Goal: Task Accomplishment & Management: Manage account settings

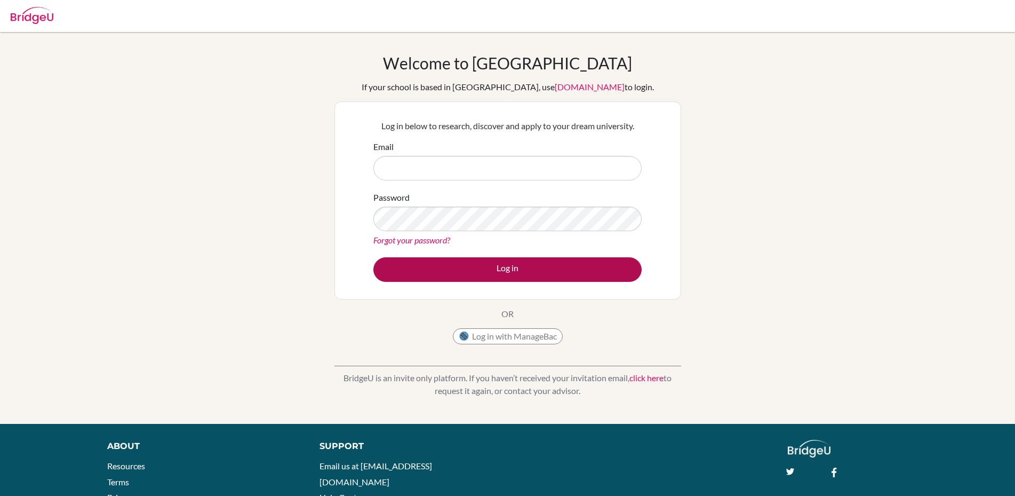
type input "tom.gareh@ellesmere.com"
click at [469, 267] on button "Log in" at bounding box center [508, 269] width 268 height 25
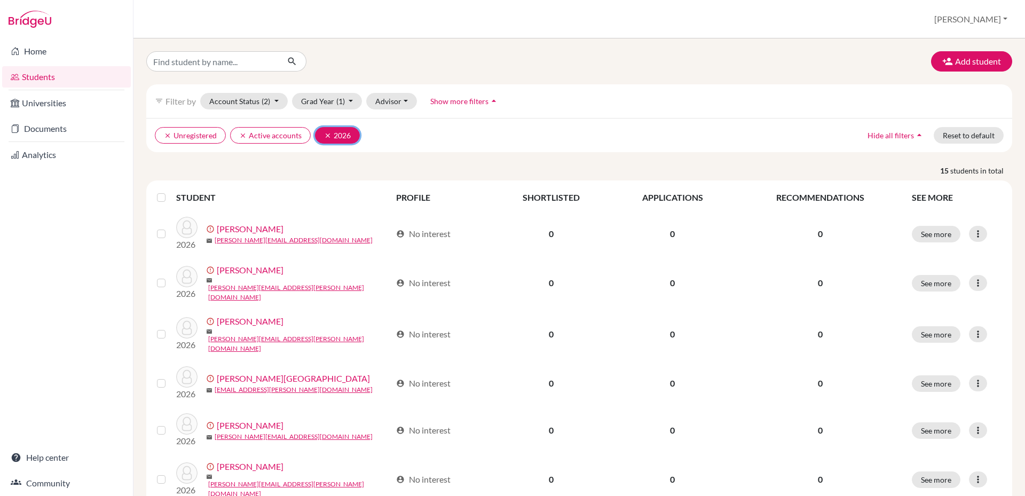
click at [328, 136] on icon "clear" at bounding box center [327, 135] width 7 height 7
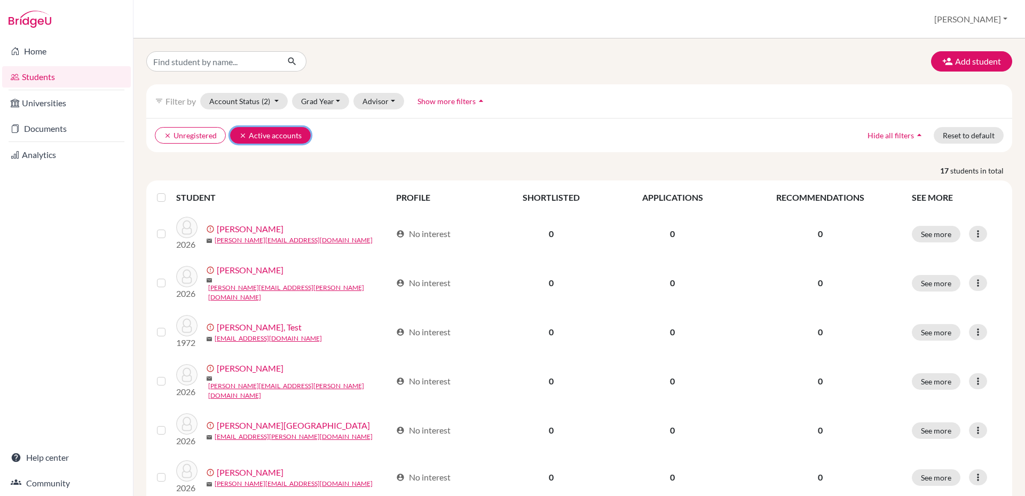
click at [242, 134] on icon "clear" at bounding box center [242, 135] width 7 height 7
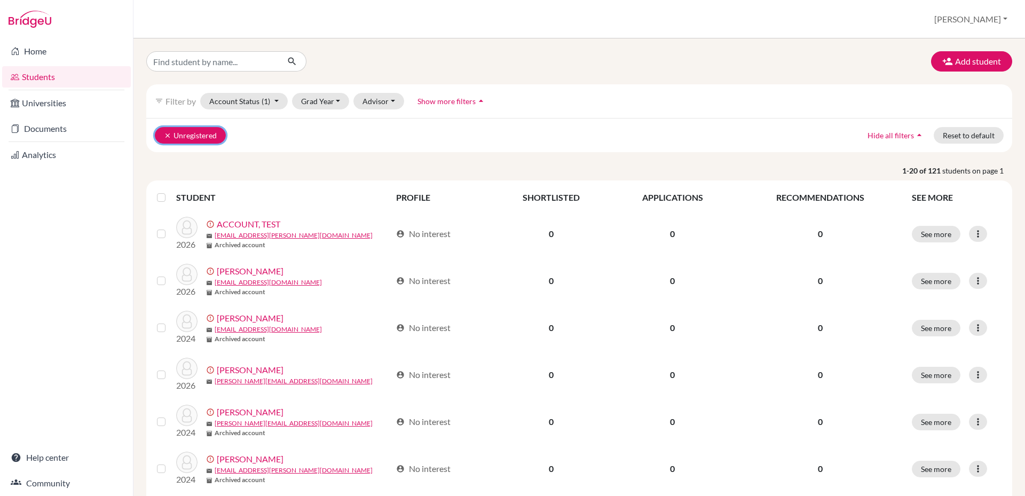
click at [168, 132] on icon "clear" at bounding box center [167, 135] width 7 height 7
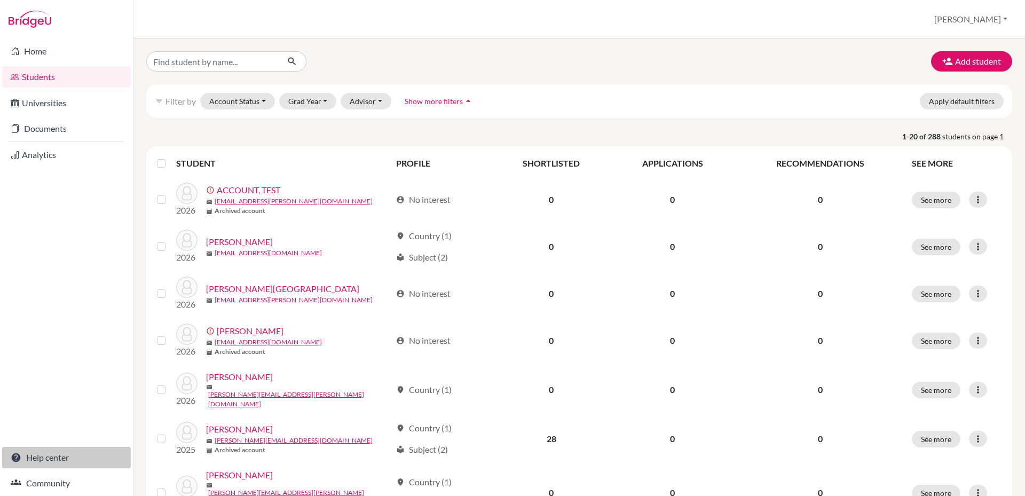
click at [50, 451] on link "Help center" at bounding box center [66, 457] width 129 height 21
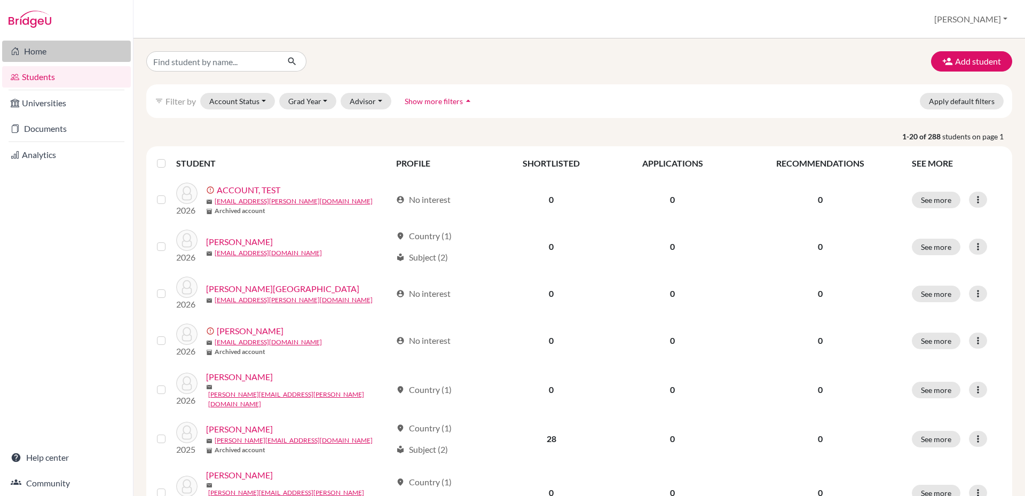
click at [19, 53] on link "Home" at bounding box center [66, 51] width 129 height 21
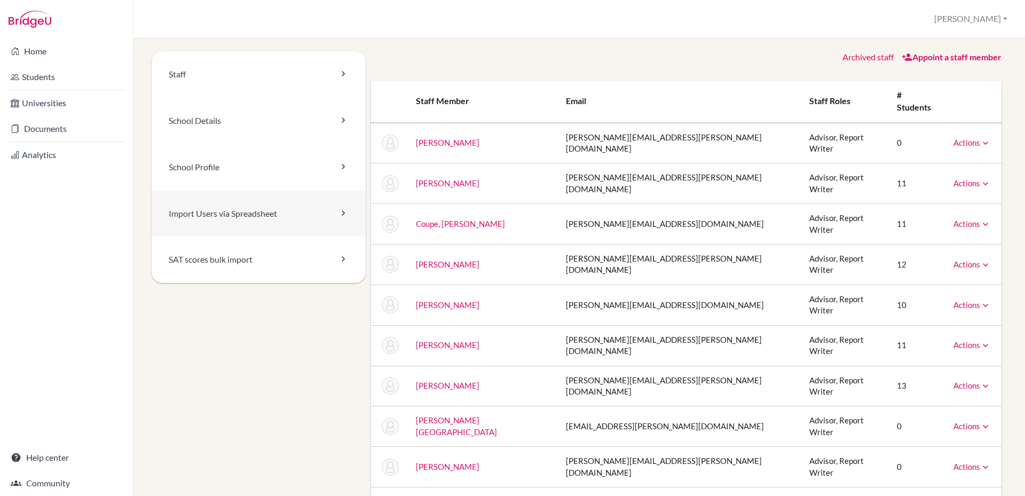
click at [176, 217] on link "Import Users via Spreadsheet" at bounding box center [259, 213] width 214 height 46
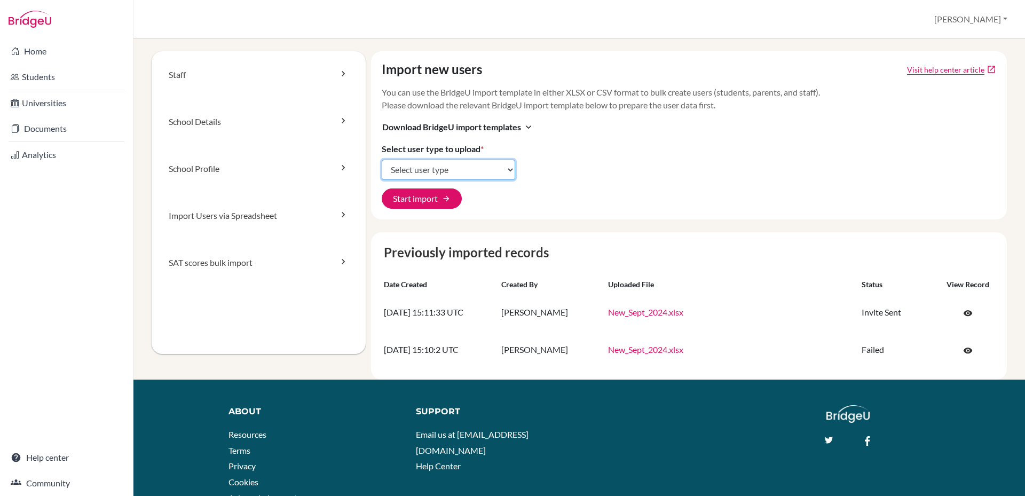
click at [506, 168] on select "Select user type Students Students and parents Parents Advisors Report writers" at bounding box center [448, 170] width 133 height 20
select select "students"
click at [382, 160] on select "Select user type Students Students and parents Parents Advisors Report writers" at bounding box center [448, 170] width 133 height 20
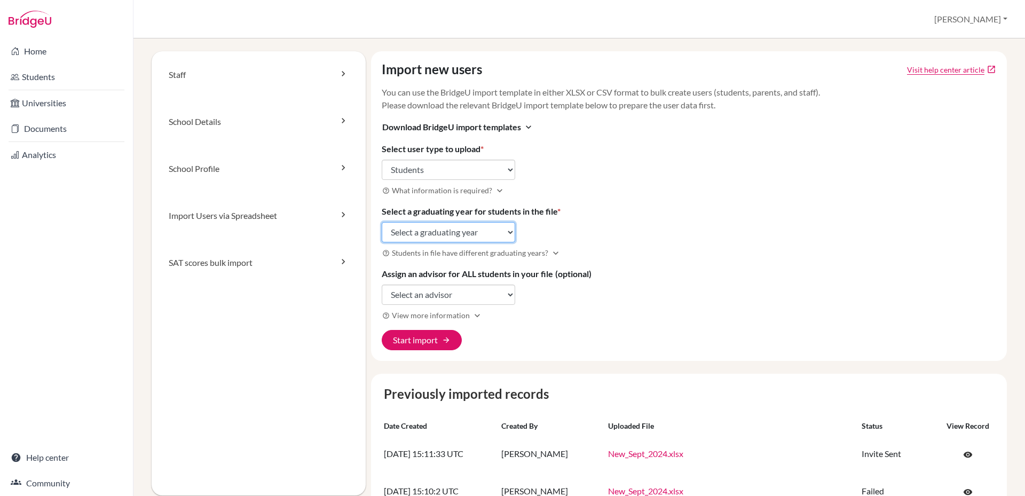
click at [503, 233] on select "Select a graduating year 2024 2025 2026 2027 2028 2029" at bounding box center [448, 232] width 133 height 20
select select "2027"
click at [382, 222] on select "Select a graduating year 2024 2025 2026 2027 2028 2029" at bounding box center [448, 232] width 133 height 20
click at [444, 342] on span "arrow_forward" at bounding box center [446, 340] width 9 height 9
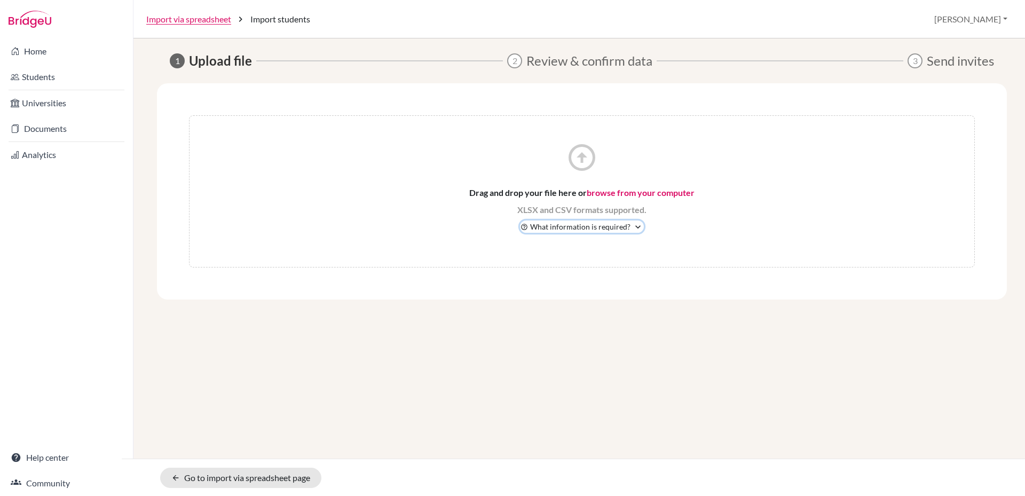
click at [600, 229] on span "What information is required?" at bounding box center [580, 226] width 100 height 11
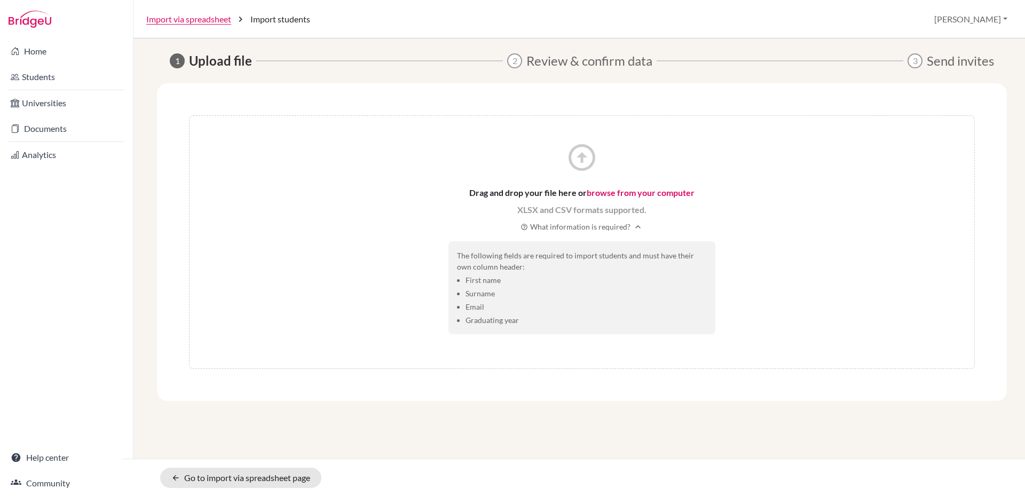
click at [641, 193] on link "browse from your computer" at bounding box center [640, 192] width 108 height 10
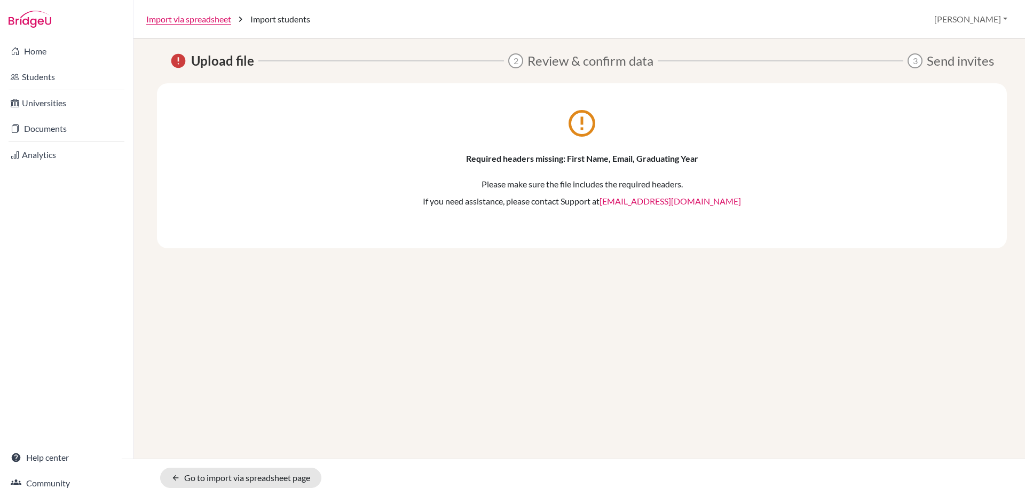
click at [582, 181] on p "Please make sure the file includes the required headers." at bounding box center [581, 184] width 785 height 13
click at [578, 130] on icon "error_outline" at bounding box center [582, 123] width 32 height 32
click at [267, 21] on span "Import students" at bounding box center [280, 19] width 60 height 13
click at [243, 474] on link "arrow_back Go to import via spreadsheet page" at bounding box center [240, 477] width 161 height 20
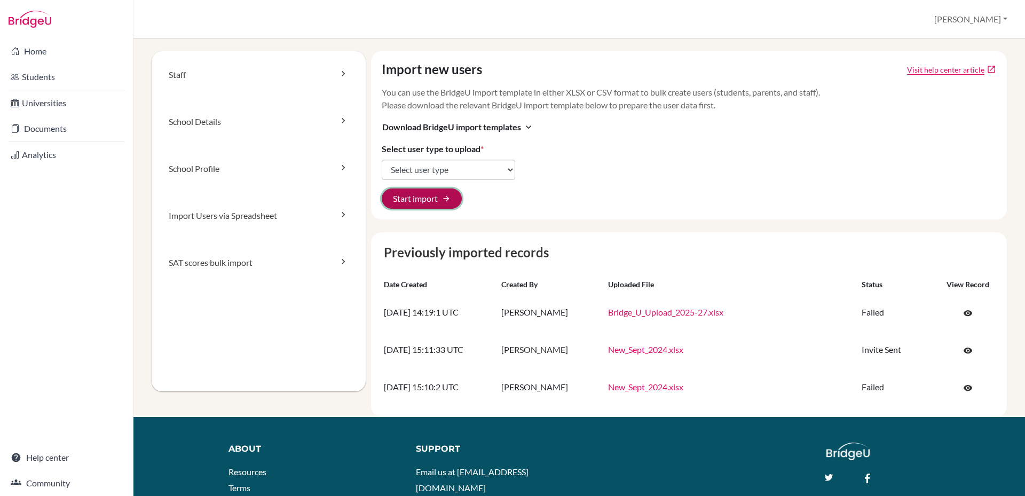
click at [445, 201] on span "arrow_forward" at bounding box center [446, 198] width 9 height 9
click at [469, 174] on select "Select user type Students Students and parents Parents Advisors Report writers" at bounding box center [448, 170] width 133 height 20
select select "students"
click at [382, 160] on select "Select user type Students Students and parents Parents Advisors Report writers" at bounding box center [448, 170] width 133 height 20
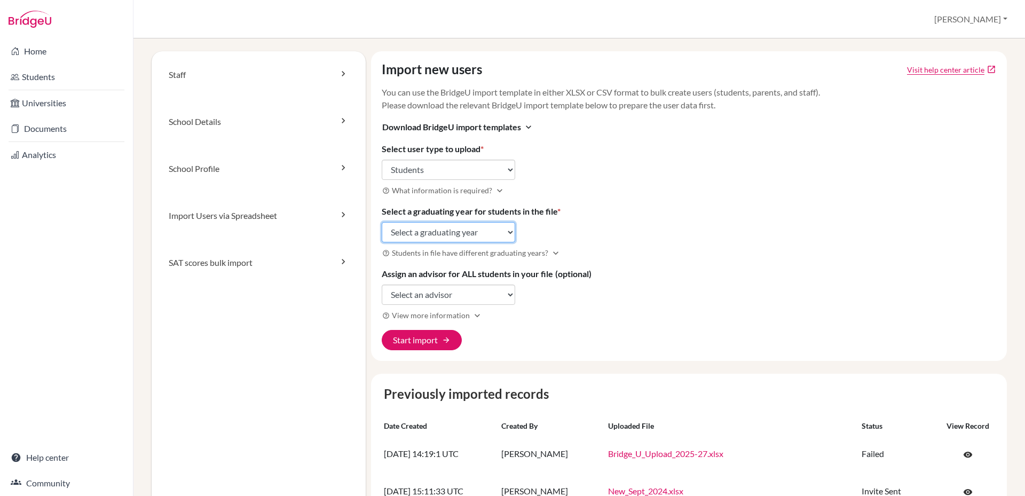
click at [501, 232] on select "Select a graduating year 2024 2025 2026 2027 2028 2029" at bounding box center [448, 232] width 133 height 20
select select "2027"
click at [382, 222] on select "Select a graduating year 2024 2025 2026 2027 2028 2029" at bounding box center [448, 232] width 133 height 20
click at [439, 341] on button "Start import arrow_forward" at bounding box center [422, 340] width 80 height 20
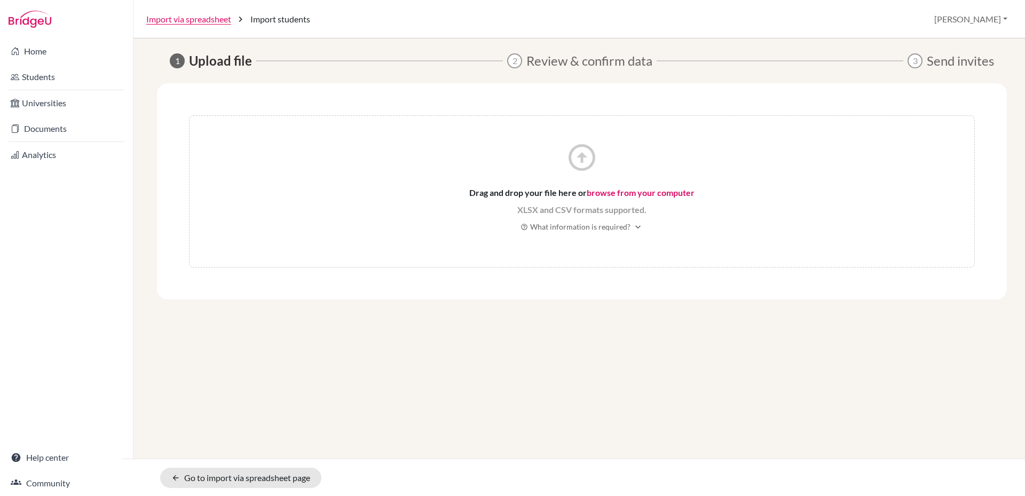
click at [638, 195] on link "browse from your computer" at bounding box center [640, 192] width 108 height 10
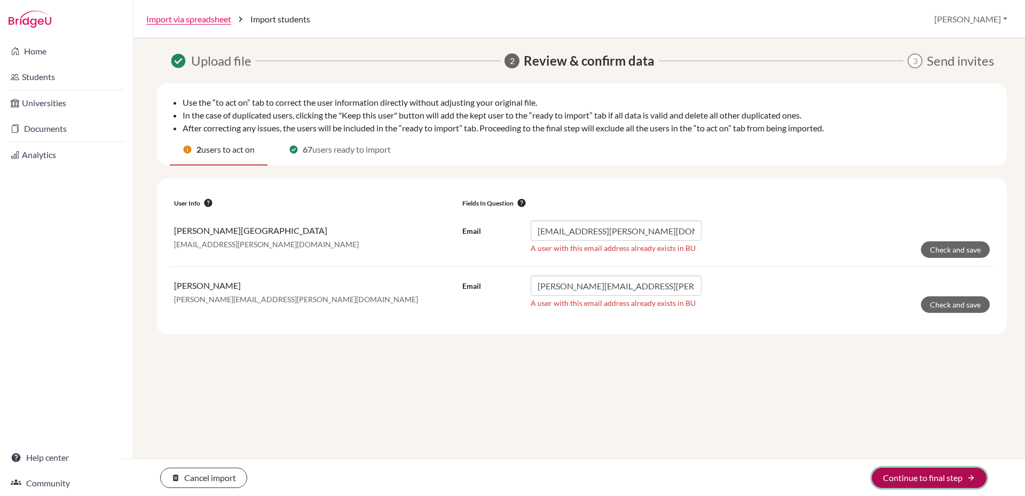
click at [960, 481] on button "Continue to final step arrow_forward" at bounding box center [928, 477] width 115 height 20
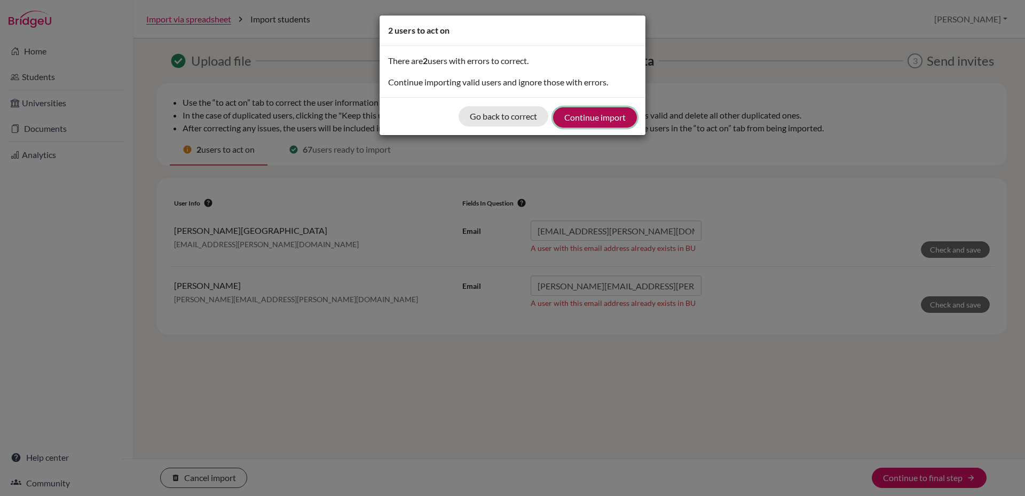
click at [606, 121] on button "Continue import" at bounding box center [595, 117] width 84 height 20
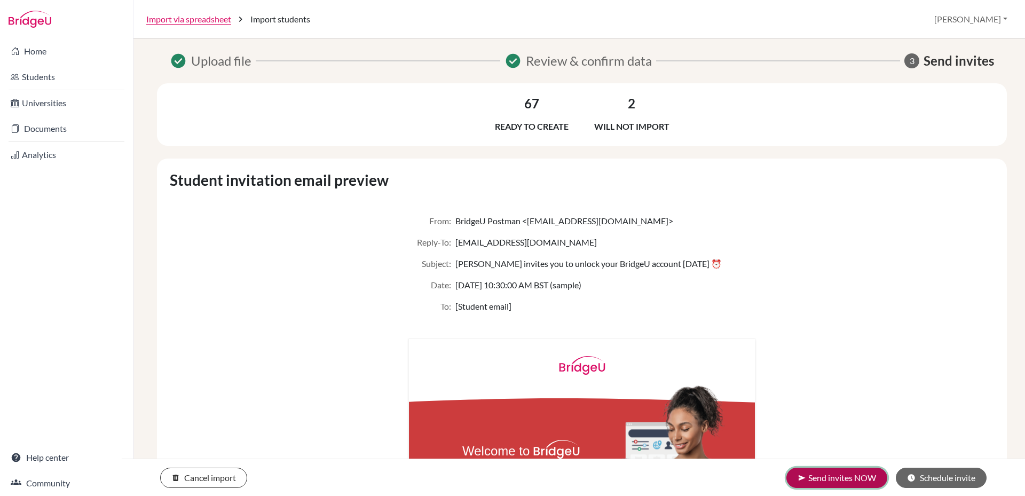
click at [840, 480] on button "send Send invites NOW" at bounding box center [836, 477] width 101 height 20
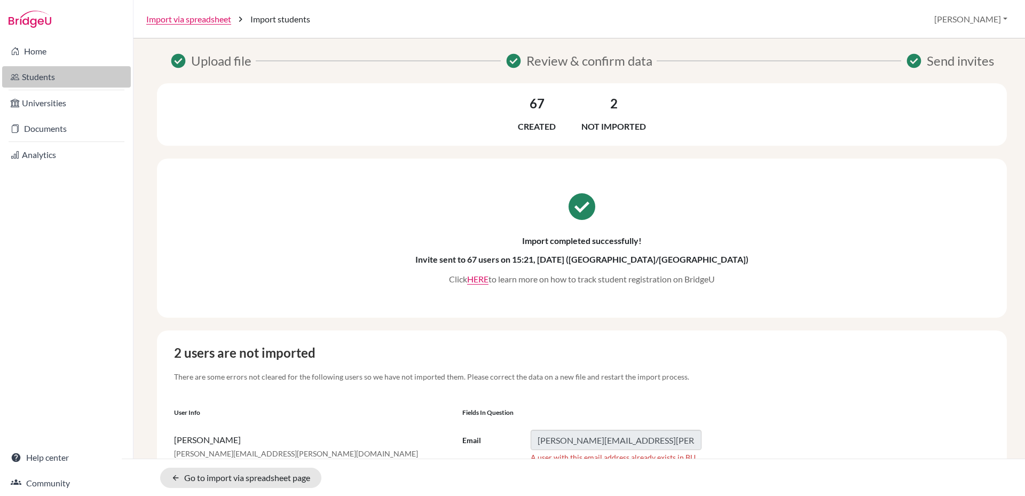
click at [32, 80] on link "Students" at bounding box center [66, 76] width 129 height 21
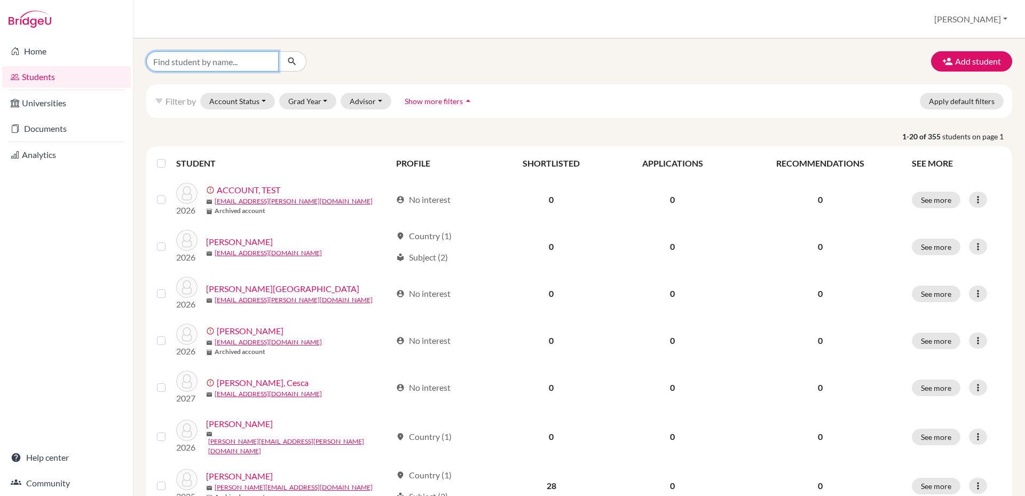
click at [248, 63] on input "Find student by name..." at bounding box center [212, 61] width 132 height 20
type input "[PERSON_NAME]"
click at [289, 61] on icon "submit" at bounding box center [292, 61] width 11 height 11
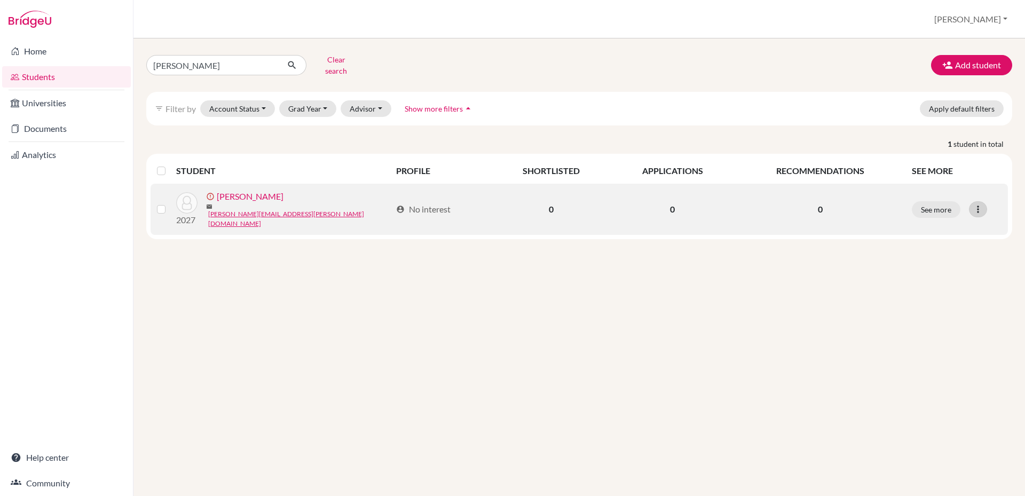
click at [975, 204] on icon at bounding box center [977, 209] width 11 height 11
click at [948, 221] on button "Edit student" at bounding box center [937, 229] width 97 height 17
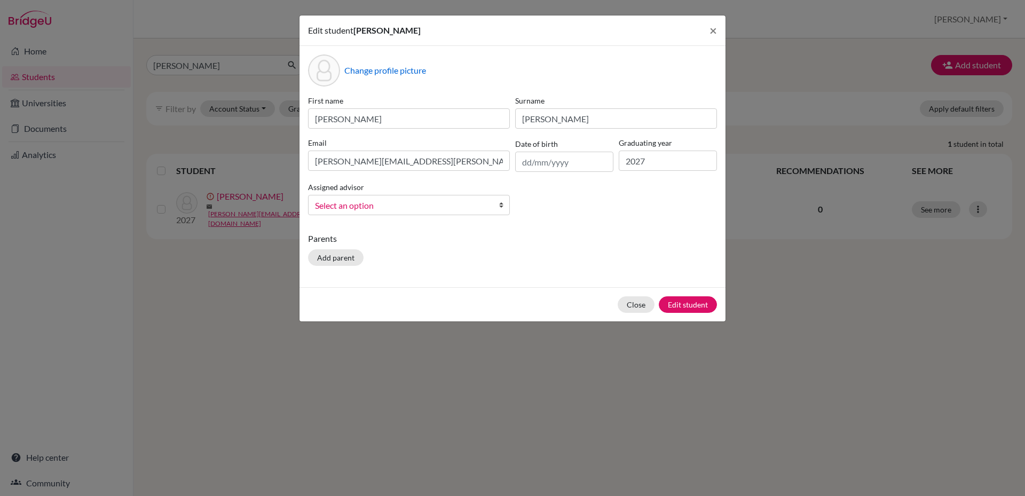
click at [500, 207] on b at bounding box center [503, 204] width 11 height 19
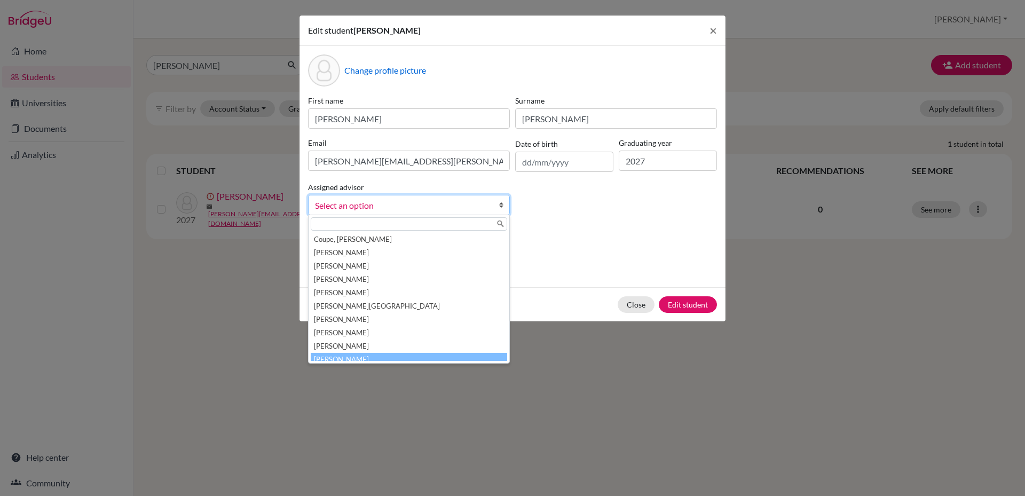
scroll to position [59, 0]
click at [366, 351] on li "[PERSON_NAME]" at bounding box center [409, 353] width 196 height 13
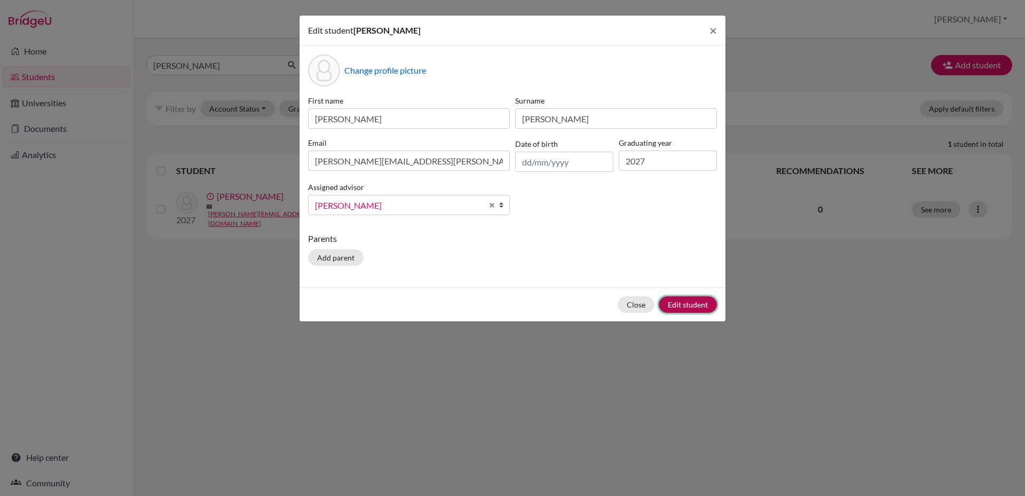
click at [686, 309] on button "Edit student" at bounding box center [687, 304] width 58 height 17
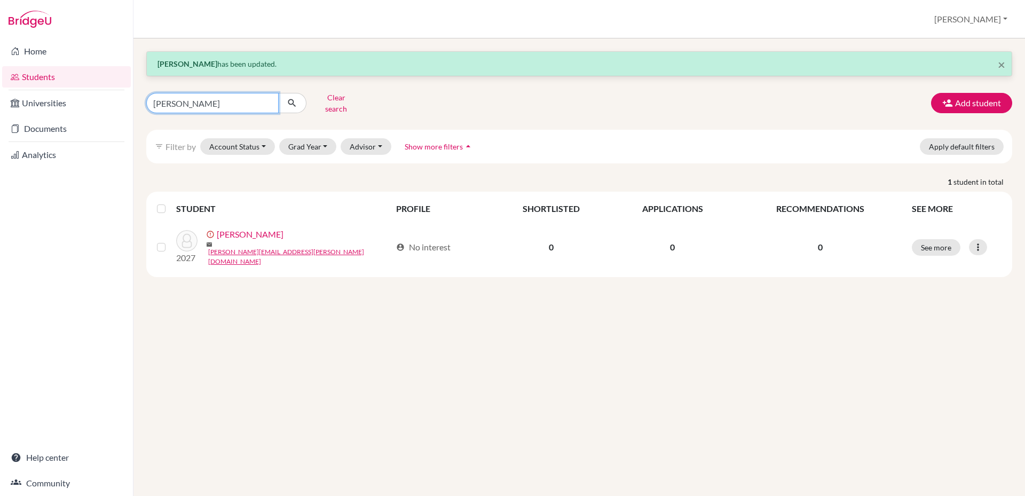
drag, startPoint x: 177, startPoint y: 94, endPoint x: 148, endPoint y: 96, distance: 28.9
click at [148, 96] on input "[PERSON_NAME]" at bounding box center [212, 103] width 132 height 20
type input "[PERSON_NAME]"
click at [290, 102] on icon "submit" at bounding box center [292, 103] width 11 height 11
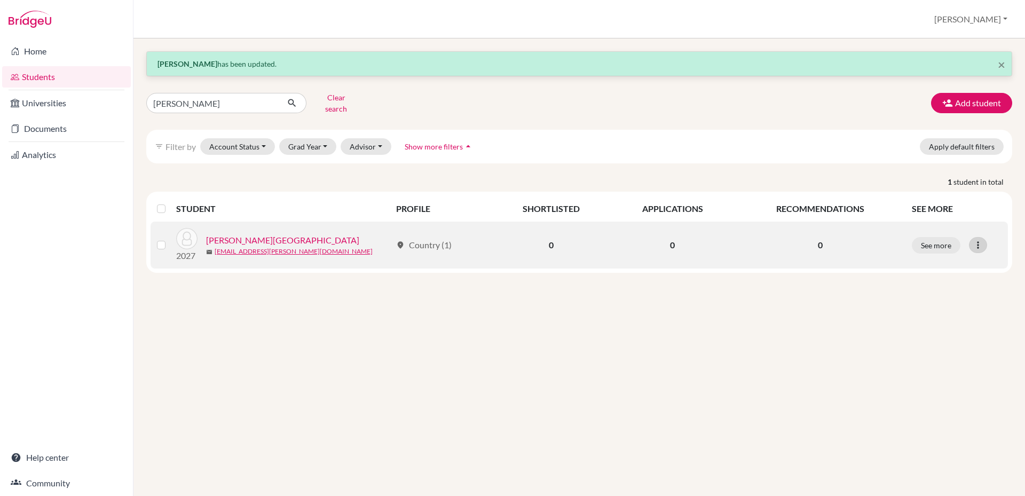
click at [982, 240] on icon at bounding box center [977, 245] width 11 height 11
click at [933, 264] on button "Edit student" at bounding box center [931, 267] width 84 height 17
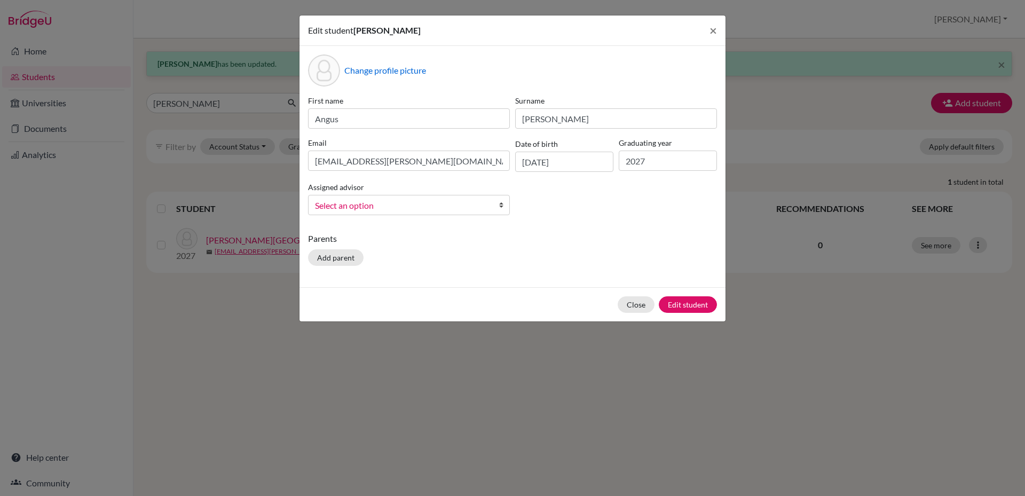
click at [499, 205] on b at bounding box center [503, 204] width 11 height 19
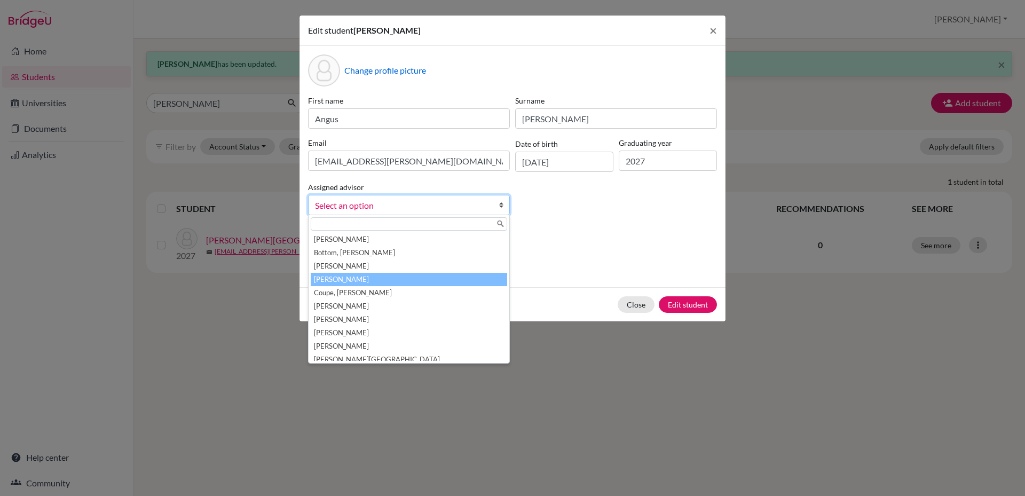
click at [435, 275] on li "[PERSON_NAME]" at bounding box center [409, 279] width 196 height 13
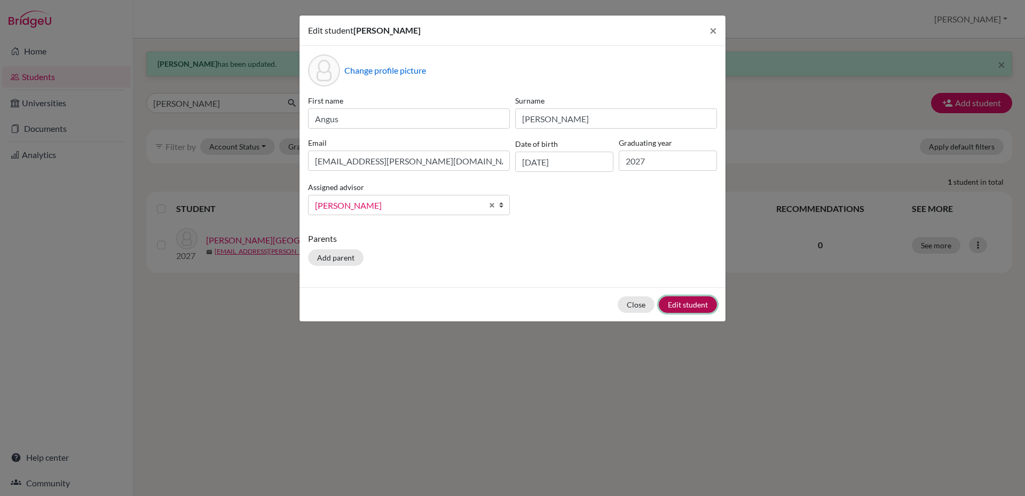
click at [680, 306] on button "Edit student" at bounding box center [687, 304] width 58 height 17
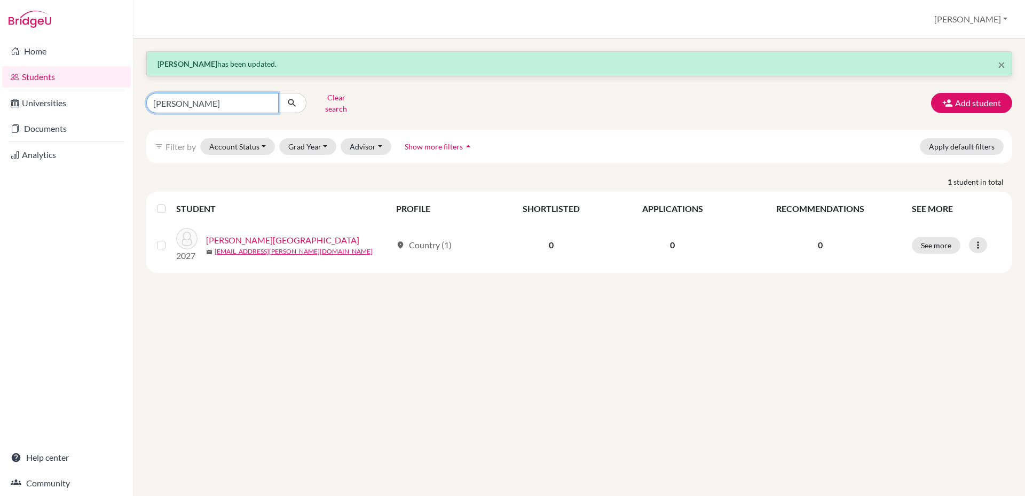
drag, startPoint x: 202, startPoint y: 102, endPoint x: 211, endPoint y: 102, distance: 9.1
click at [211, 102] on input "[PERSON_NAME]" at bounding box center [212, 103] width 132 height 20
click at [327, 138] on button "Grad Year" at bounding box center [308, 146] width 58 height 17
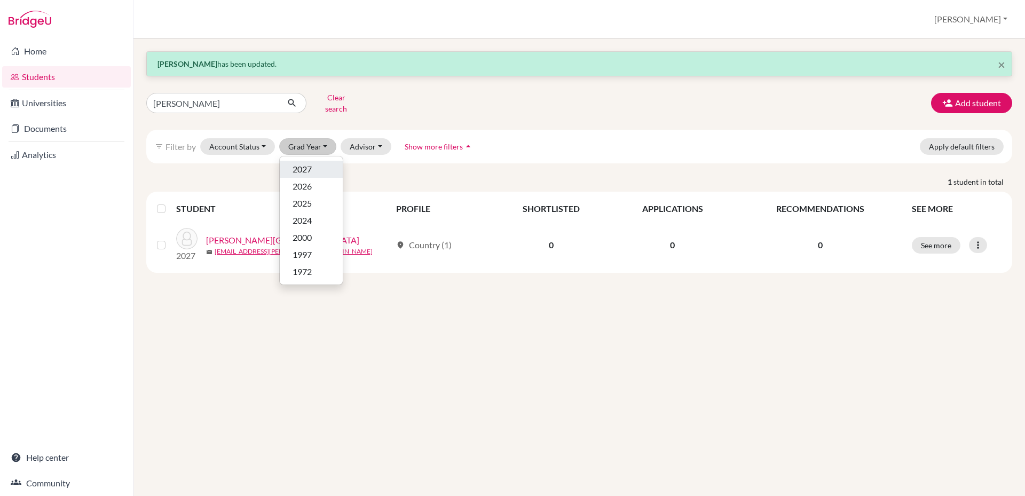
click at [313, 163] on div "2027" at bounding box center [310, 169] width 37 height 13
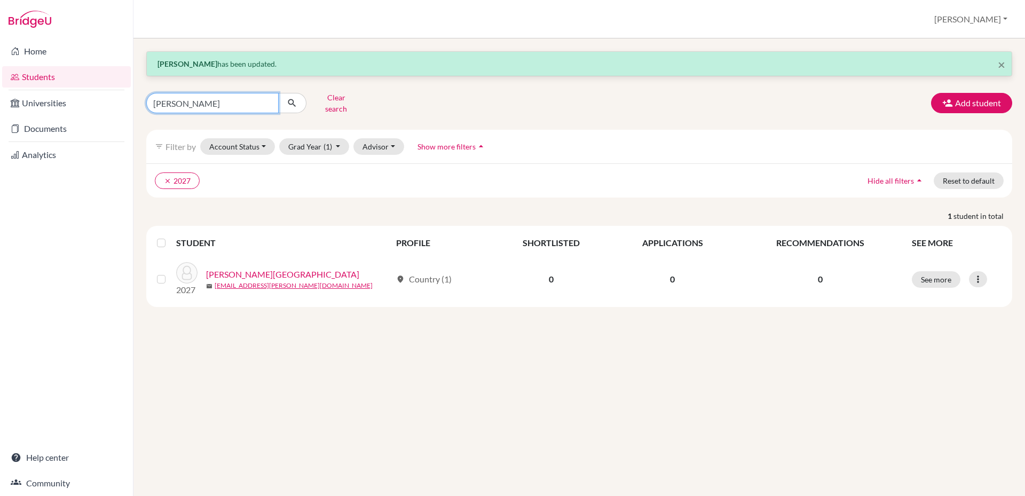
drag, startPoint x: 194, startPoint y: 107, endPoint x: 153, endPoint y: 108, distance: 41.1
click at [153, 108] on input "[PERSON_NAME]" at bounding box center [212, 103] width 132 height 20
type input "[PERSON_NAME]"
click at [290, 98] on icon "submit" at bounding box center [292, 103] width 11 height 11
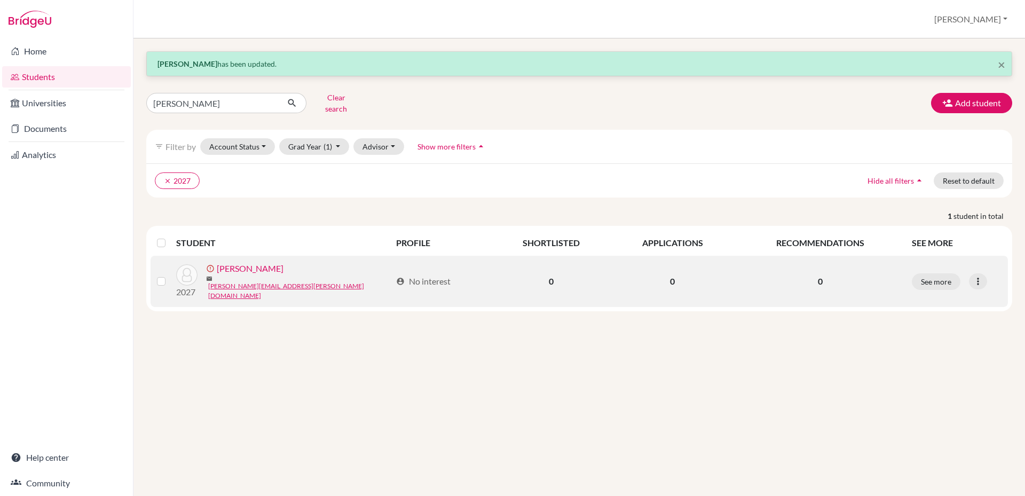
click at [250, 269] on link "[PERSON_NAME]" at bounding box center [250, 268] width 67 height 13
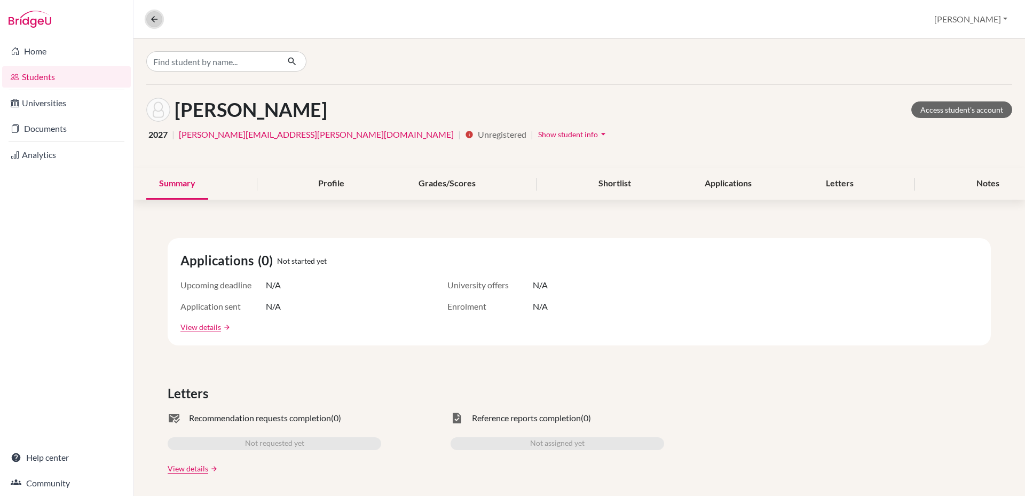
click at [152, 20] on icon at bounding box center [154, 19] width 10 height 10
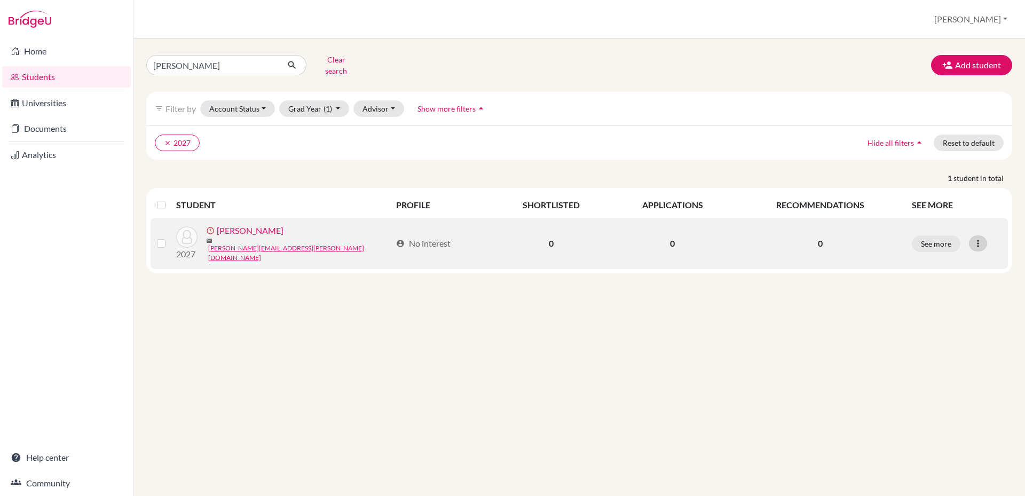
click at [977, 238] on icon at bounding box center [977, 243] width 11 height 11
click at [956, 289] on button "Resend invite email" at bounding box center [937, 297] width 97 height 17
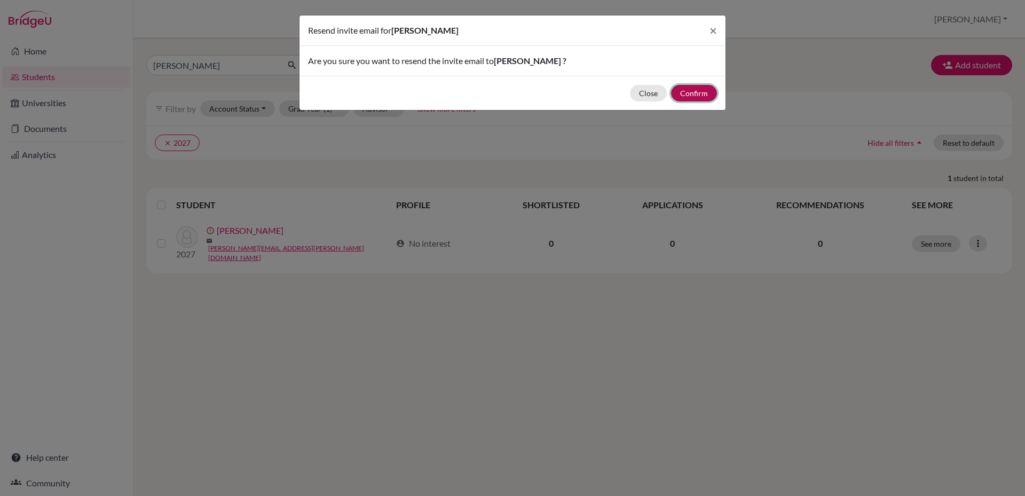
click at [697, 99] on button "Confirm" at bounding box center [694, 93] width 46 height 17
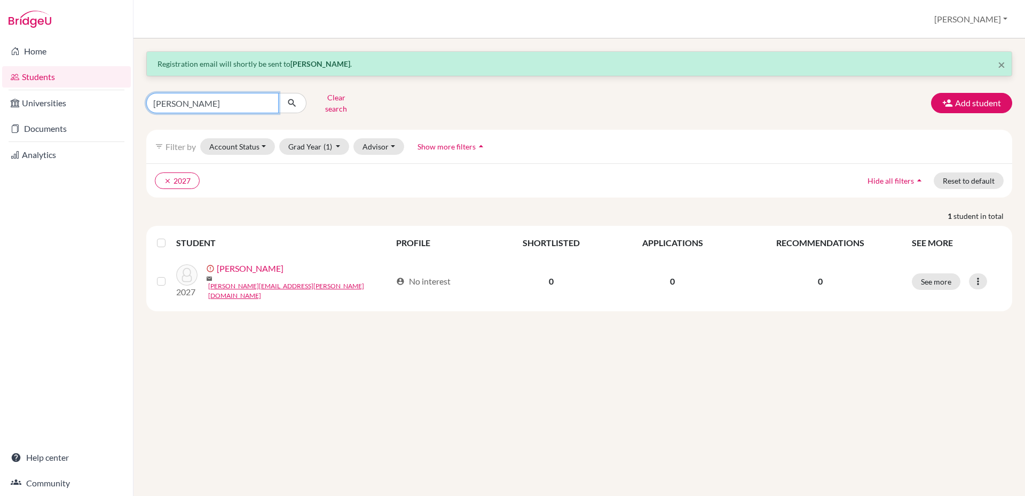
drag, startPoint x: 207, startPoint y: 97, endPoint x: 158, endPoint y: 103, distance: 49.0
click at [158, 103] on input "[PERSON_NAME]" at bounding box center [212, 103] width 132 height 20
type input "[PERSON_NAME]"
click at [293, 98] on icon "submit" at bounding box center [292, 103] width 11 height 11
